Goal: Task Accomplishment & Management: Use online tool/utility

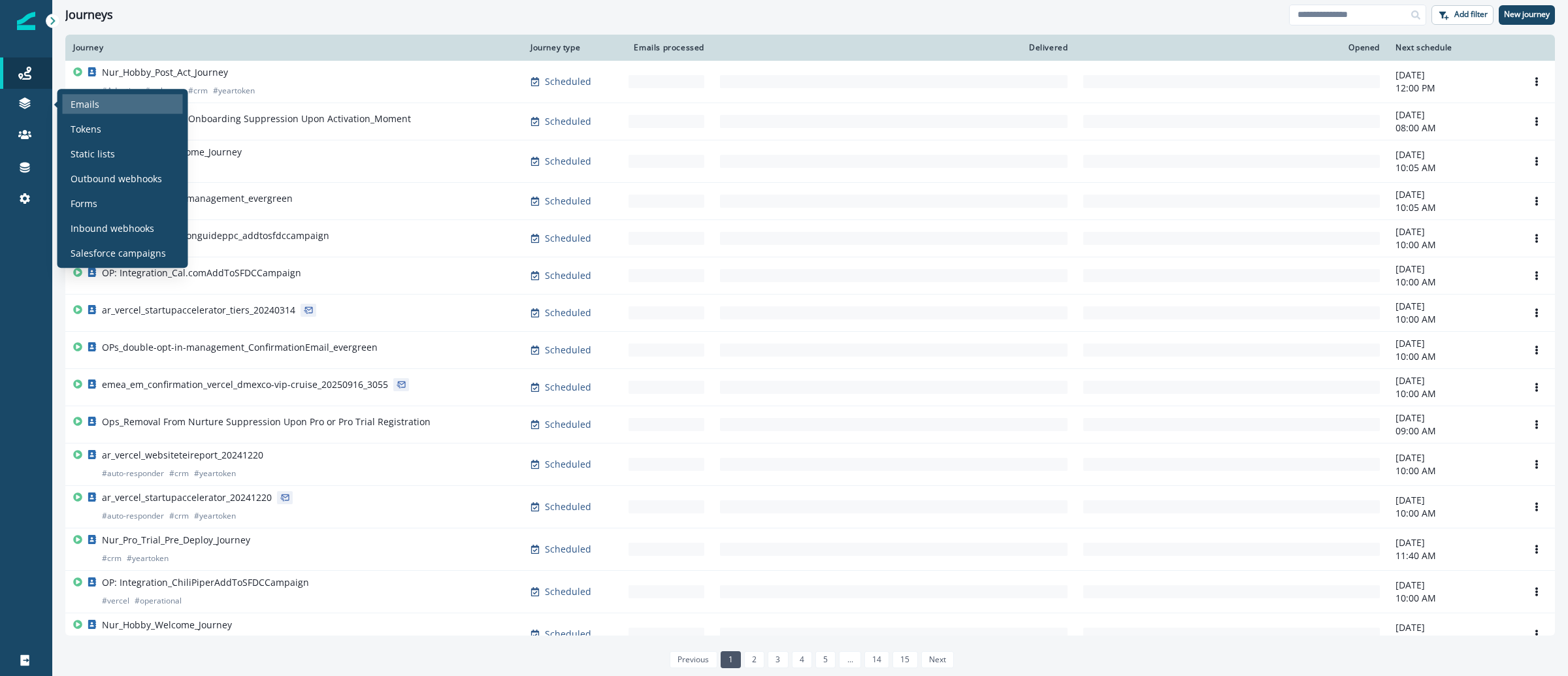
click at [104, 96] on div "Emails" at bounding box center [123, 104] width 120 height 20
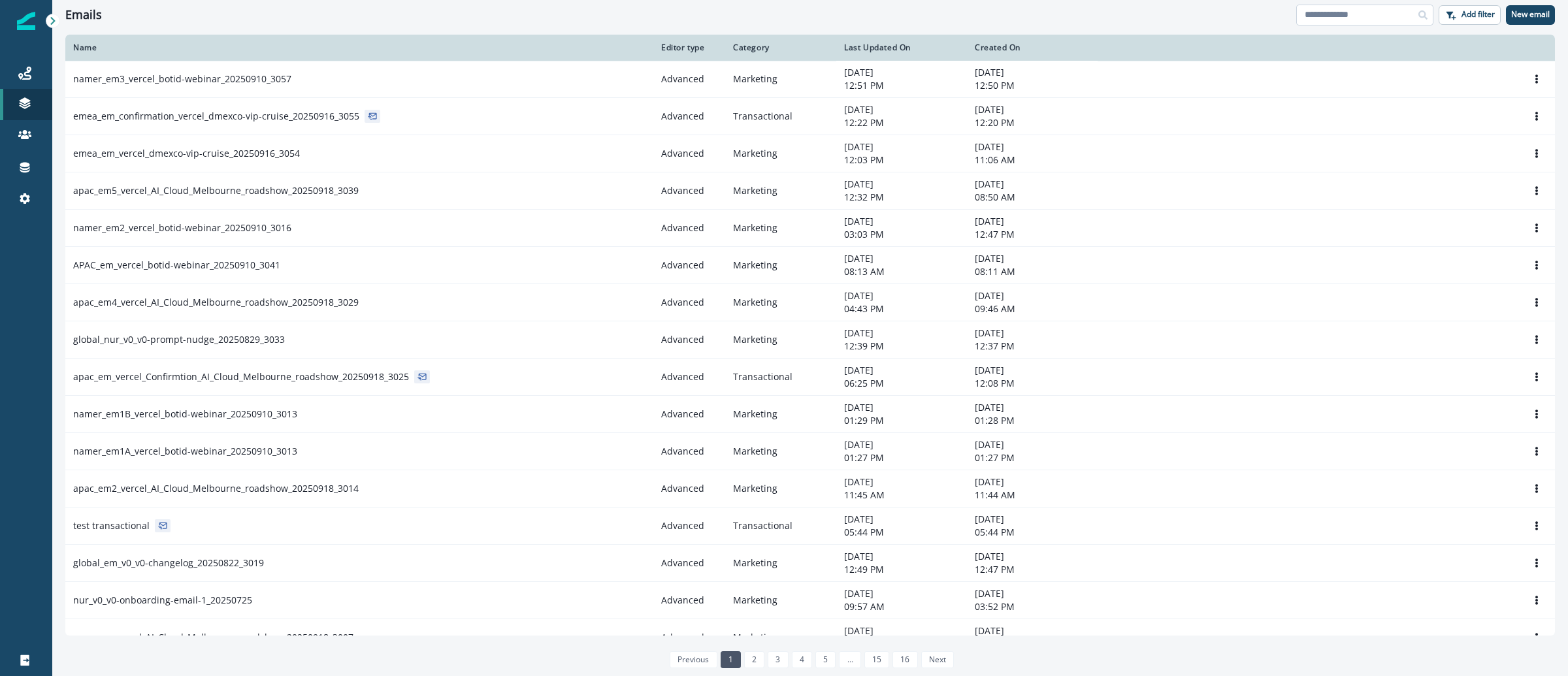
click at [1332, 14] on input at bounding box center [1365, 15] width 137 height 21
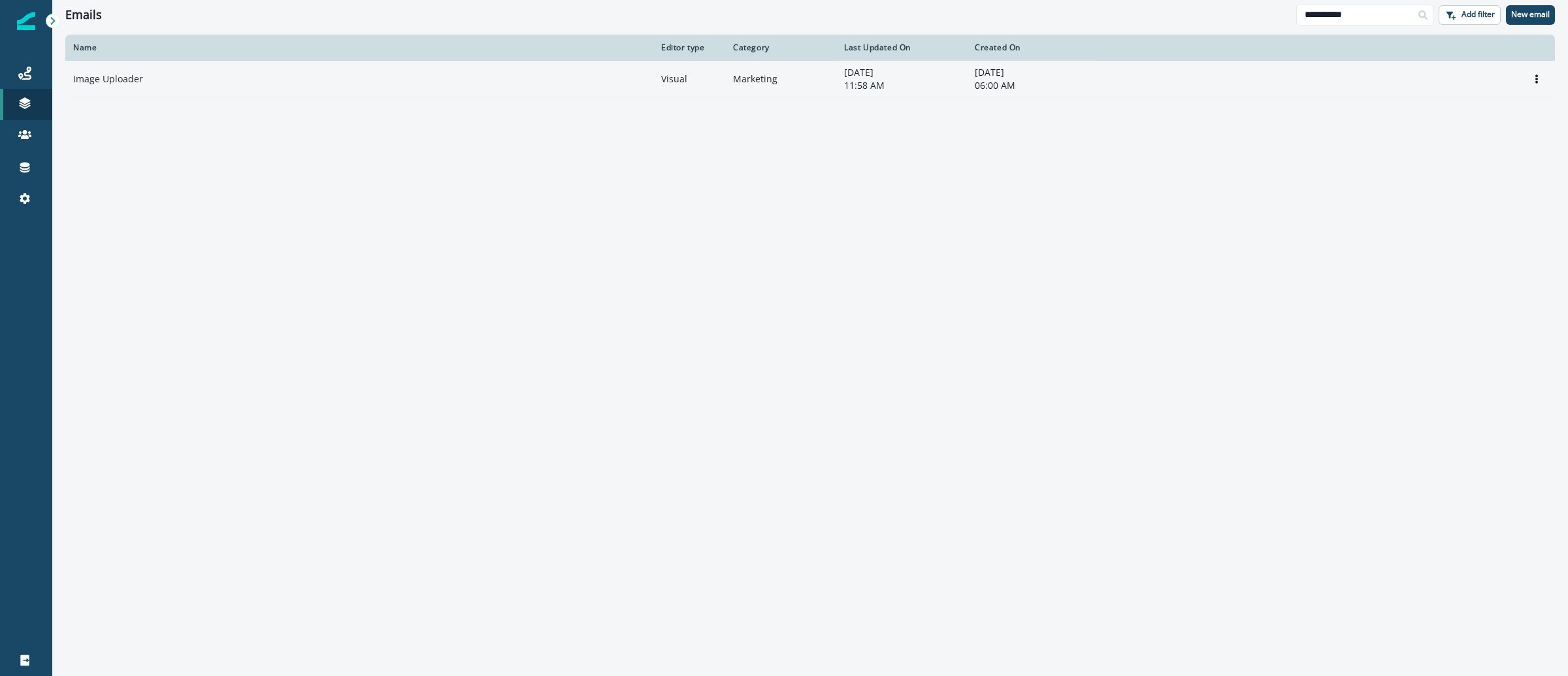
type input "**********"
click at [92, 74] on p "Image Uploader" at bounding box center [108, 79] width 70 height 13
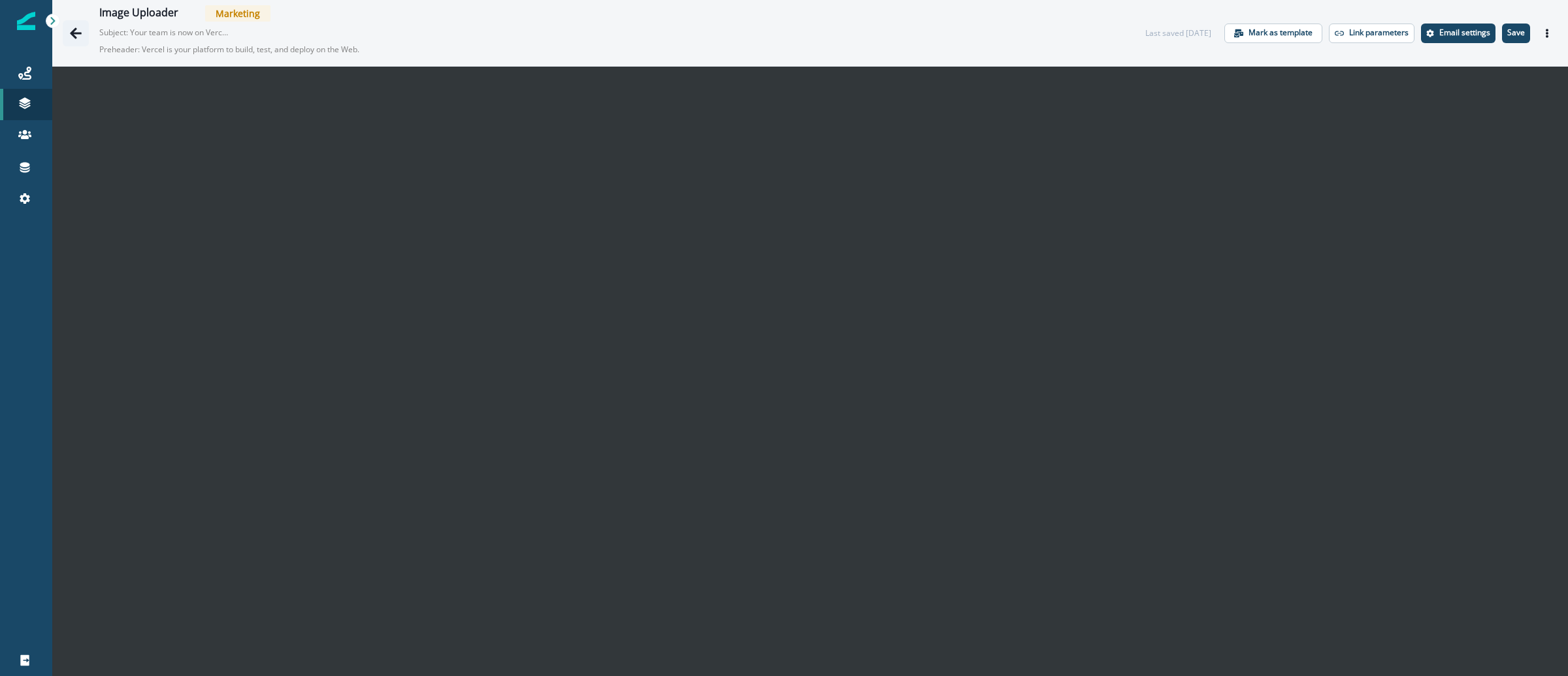
click at [74, 34] on icon "Go back" at bounding box center [76, 33] width 13 height 13
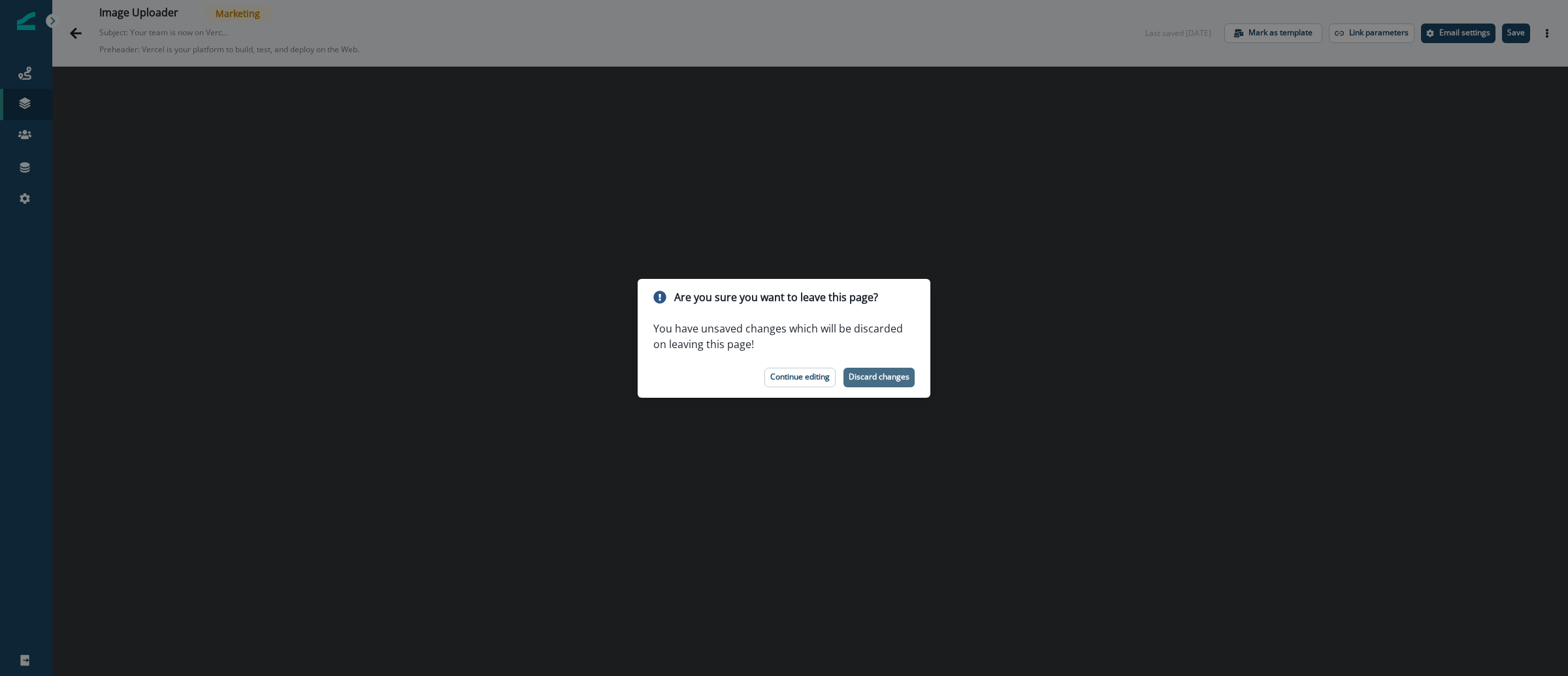
click at [882, 381] on p "Discard changes" at bounding box center [879, 376] width 61 height 9
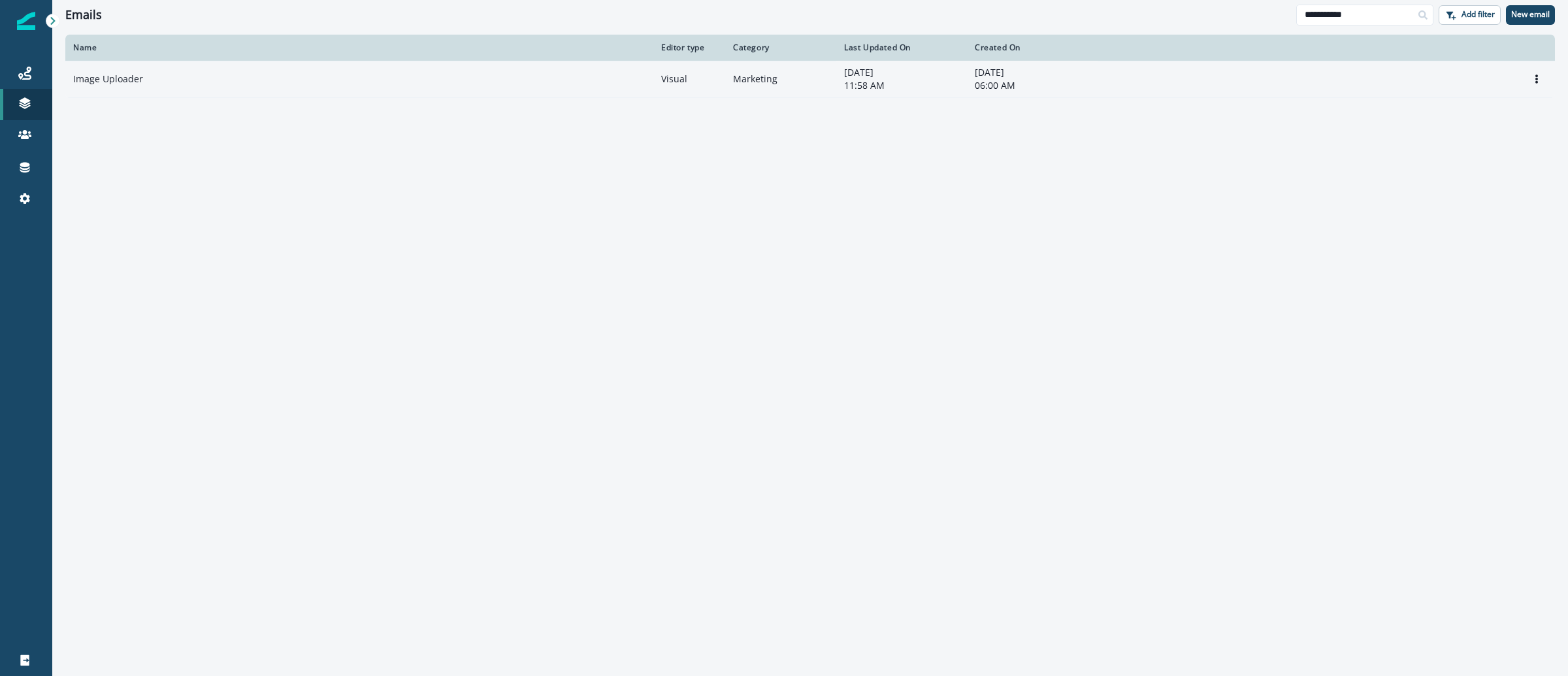
click at [132, 71] on td "Image Uploader" at bounding box center [360, 79] width 588 height 37
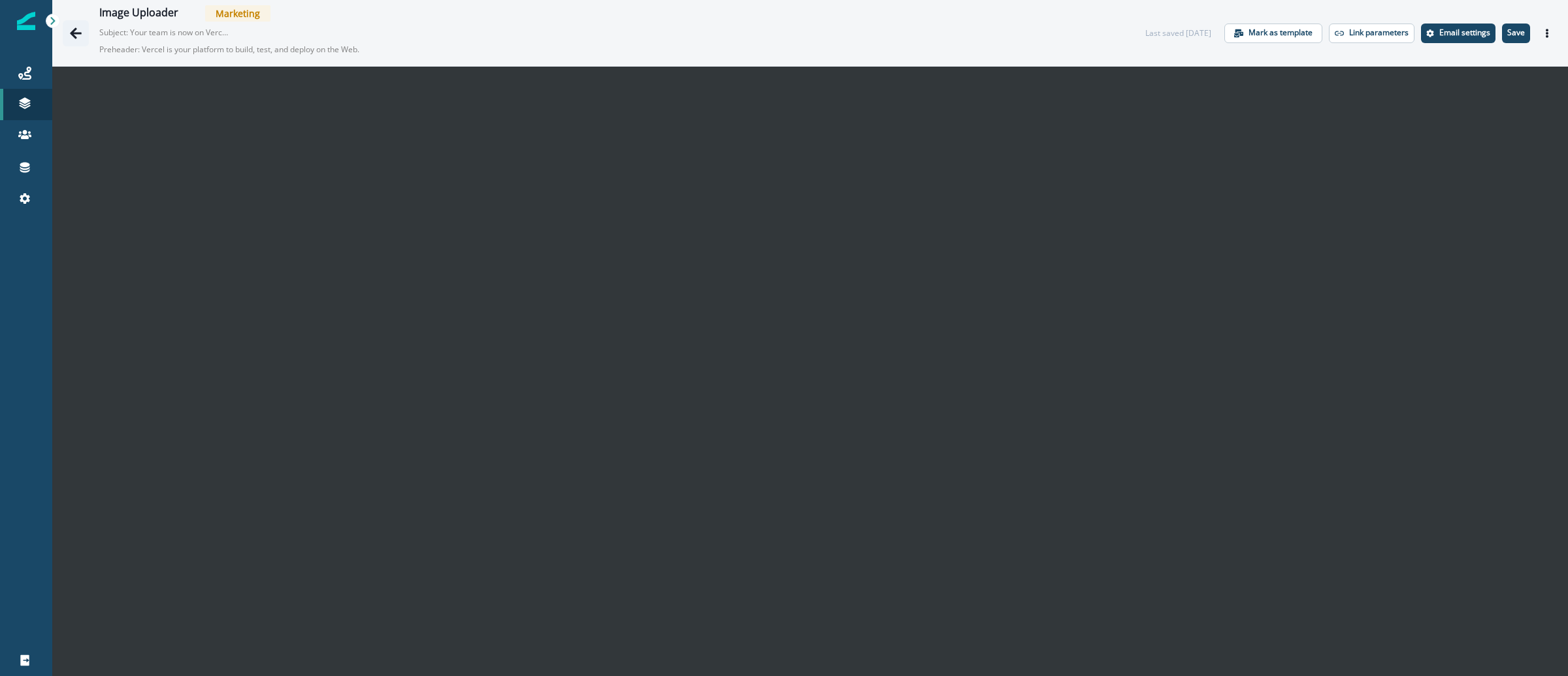
click at [77, 33] on icon "Go back" at bounding box center [76, 33] width 12 height 11
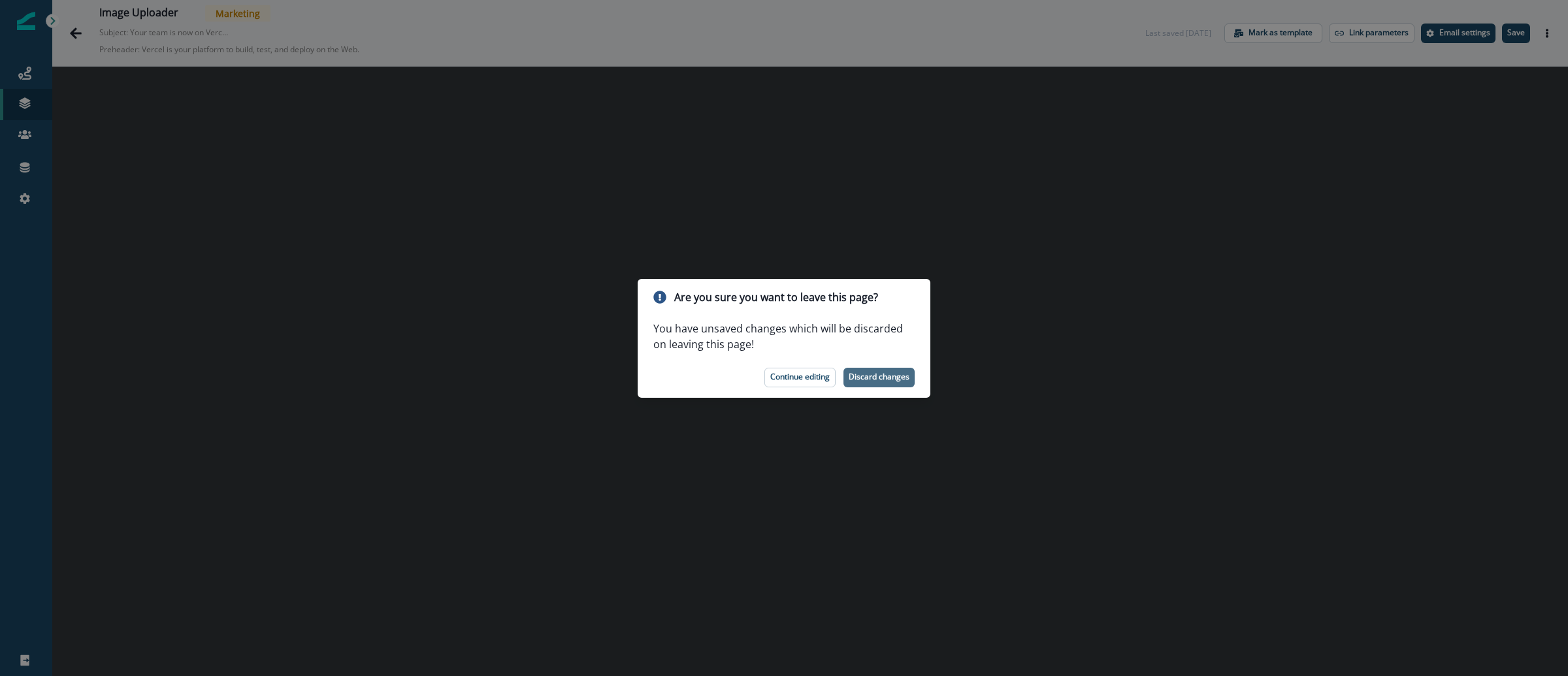
click at [873, 375] on p "Discard changes" at bounding box center [879, 376] width 61 height 9
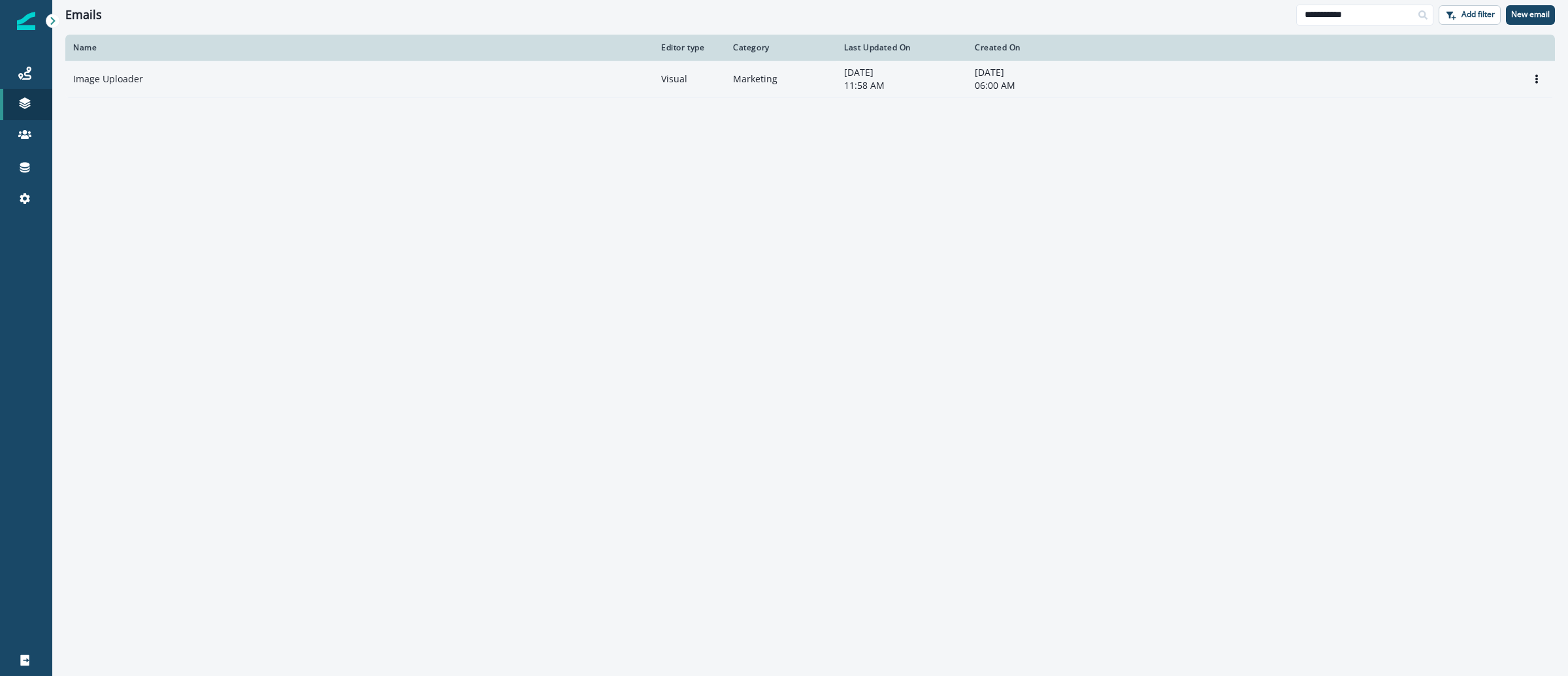
click at [104, 78] on p "Image Uploader" at bounding box center [108, 79] width 70 height 13
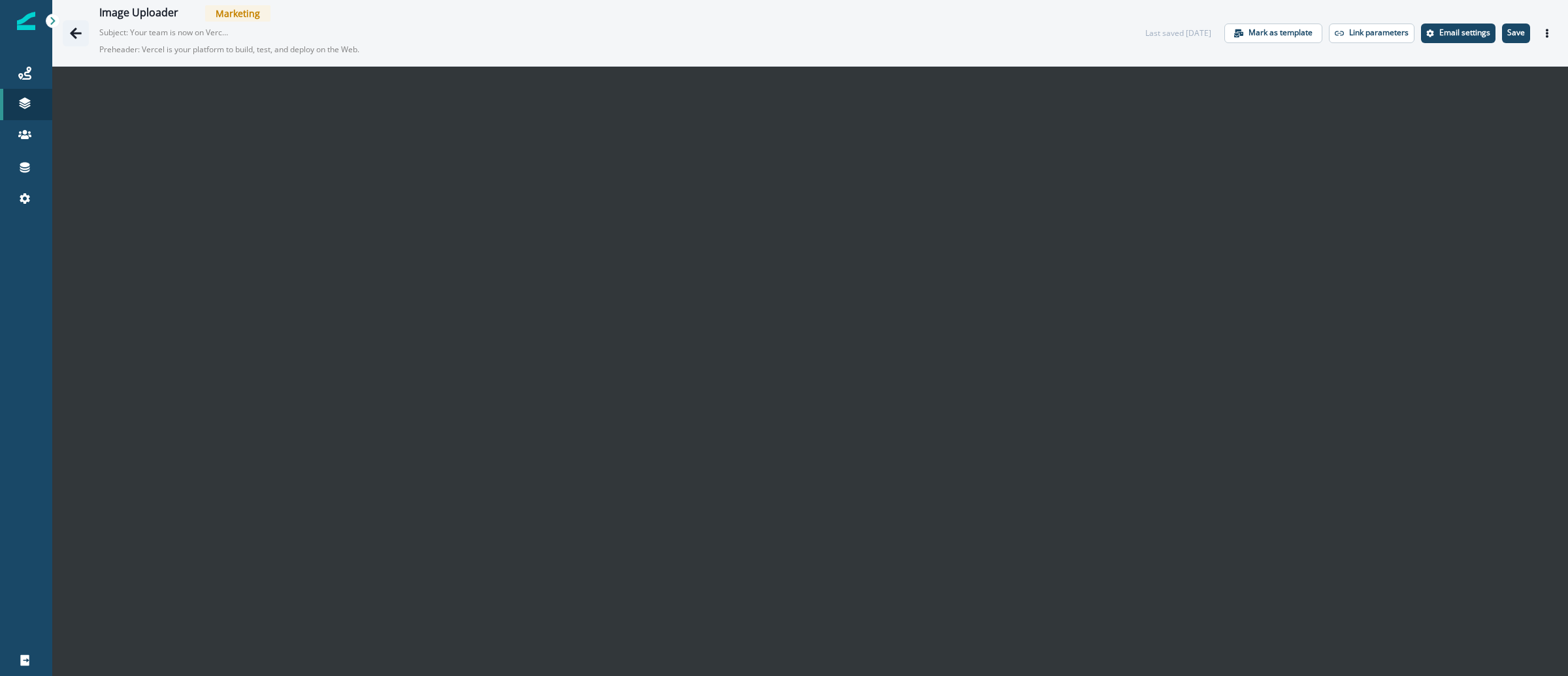
click at [74, 25] on button "Go back" at bounding box center [76, 33] width 26 height 26
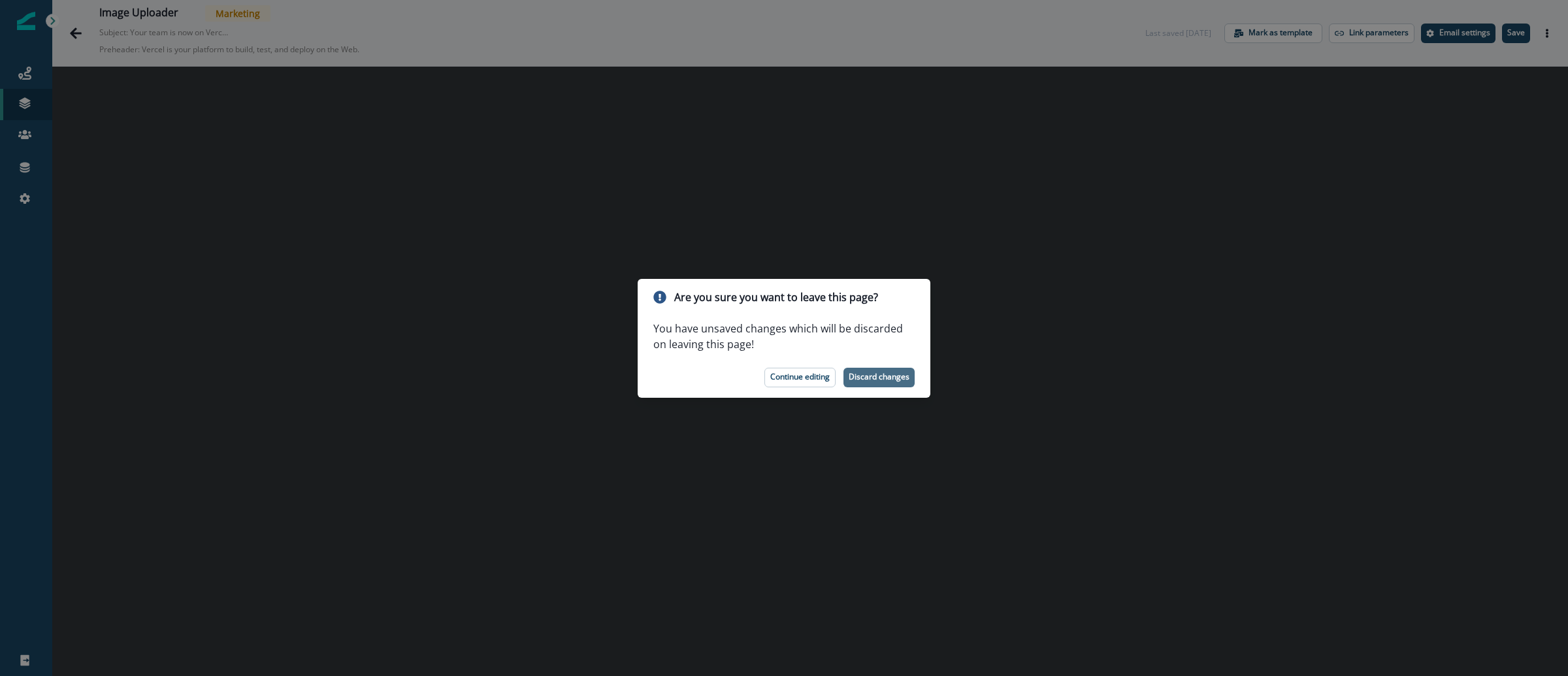
click at [868, 375] on p "Discard changes" at bounding box center [879, 376] width 61 height 9
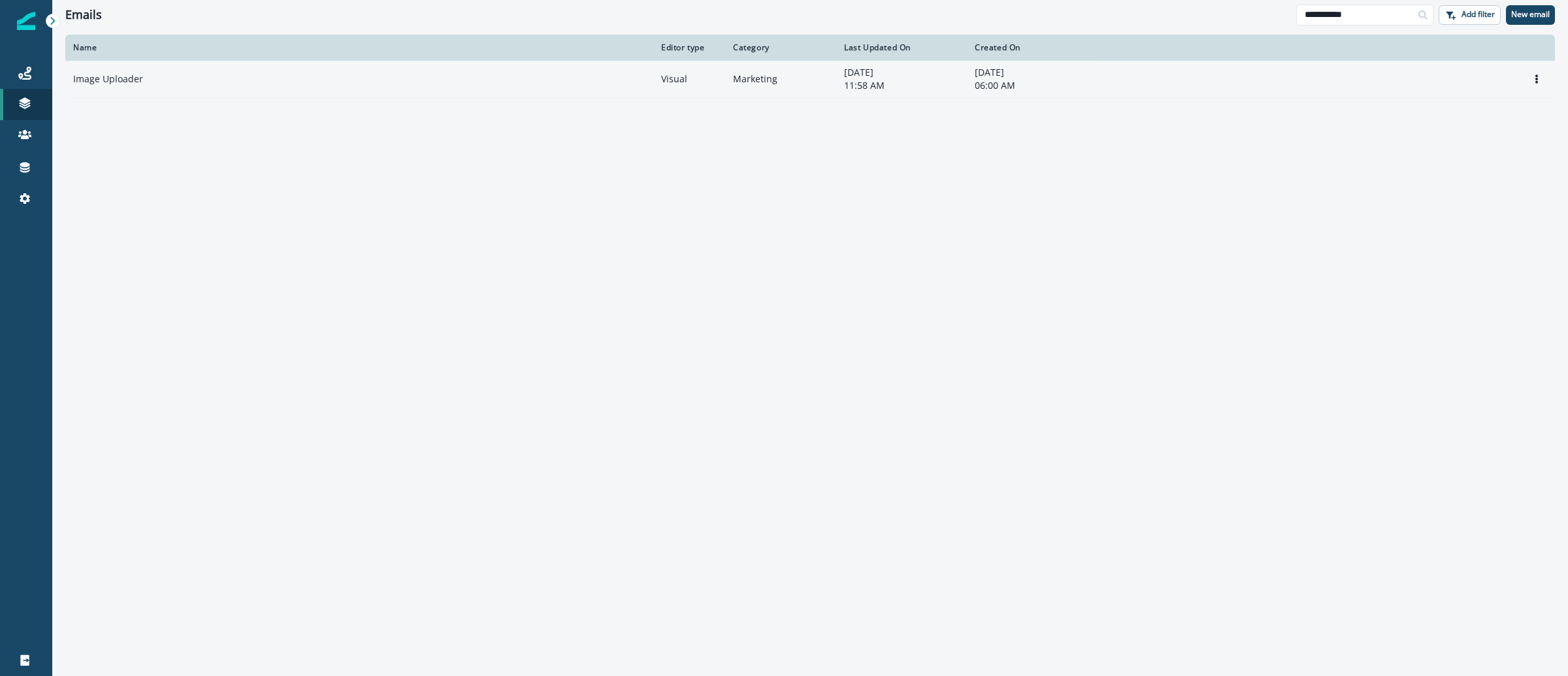
click at [101, 81] on p "Image Uploader" at bounding box center [108, 79] width 70 height 13
